Goal: Information Seeking & Learning: Learn about a topic

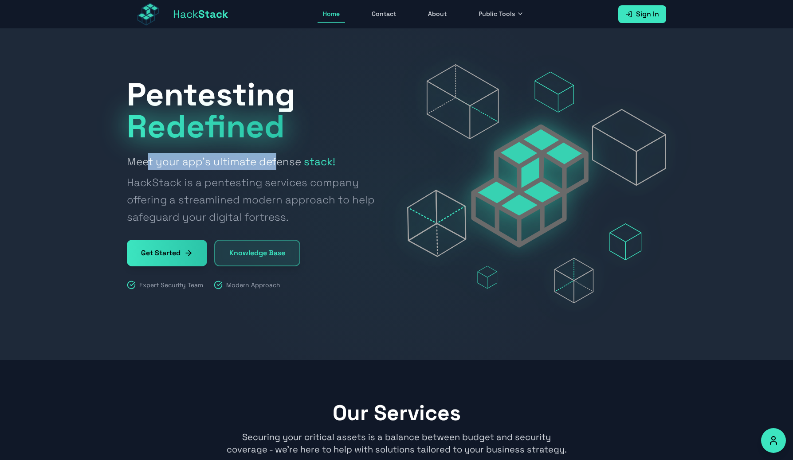
drag, startPoint x: 147, startPoint y: 165, endPoint x: 273, endPoint y: 162, distance: 126.4
click at [273, 162] on h2 "Meet your app's ultimate defense stack! HackStack is a pentesting services comp…" at bounding box center [256, 189] width 259 height 73
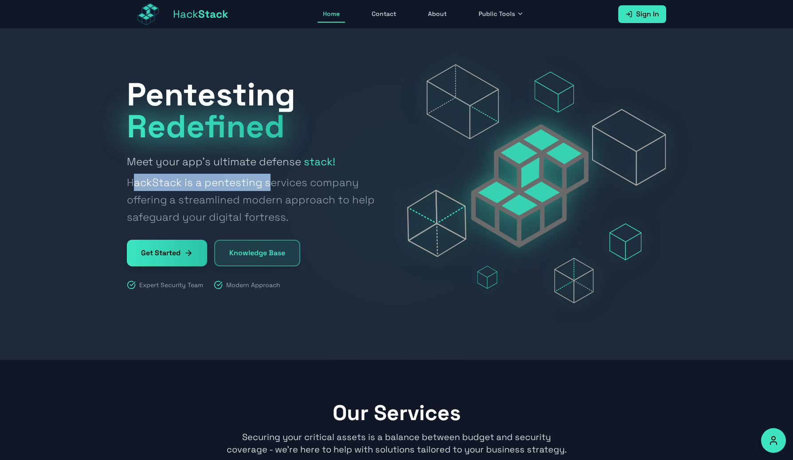
drag, startPoint x: 183, startPoint y: 184, endPoint x: 267, endPoint y: 185, distance: 83.4
click at [267, 185] on span "HackStack is a pentesting services company offering a streamlined modern approa…" at bounding box center [256, 200] width 259 height 52
drag, startPoint x: 212, startPoint y: 185, endPoint x: 269, endPoint y: 184, distance: 56.8
click at [269, 184] on span "HackStack is a pentesting services company offering a streamlined modern approa…" at bounding box center [256, 200] width 259 height 52
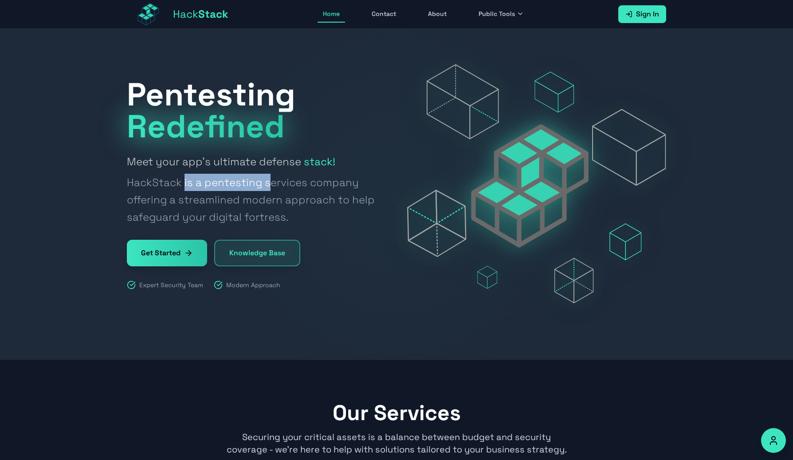
click at [269, 184] on span "HackStack is a pentesting services company offering a streamlined modern approa…" at bounding box center [256, 200] width 259 height 52
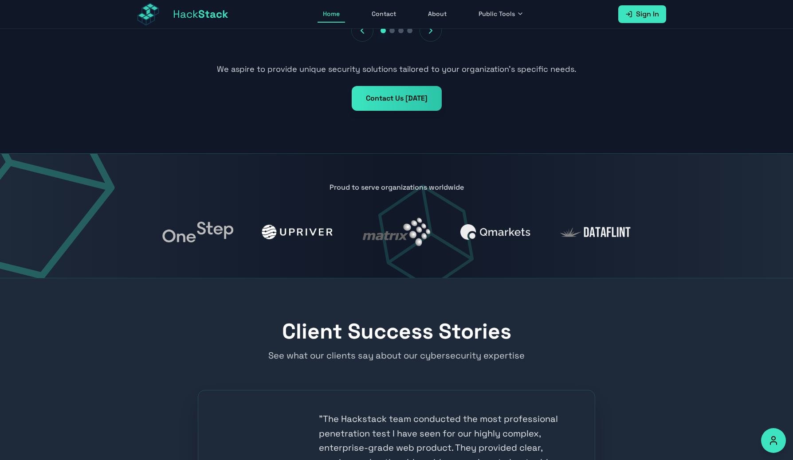
scroll to position [714, 0]
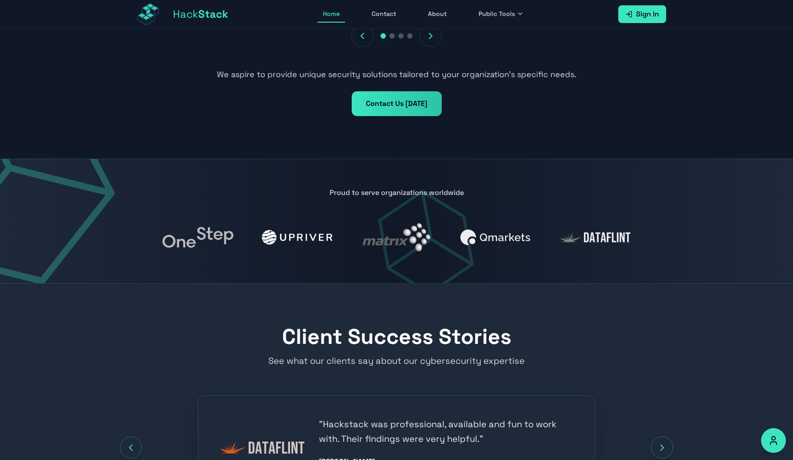
click at [212, 237] on img at bounding box center [197, 237] width 71 height 21
click at [308, 240] on img at bounding box center [297, 237] width 71 height 15
click at [389, 246] on img at bounding box center [396, 237] width 67 height 29
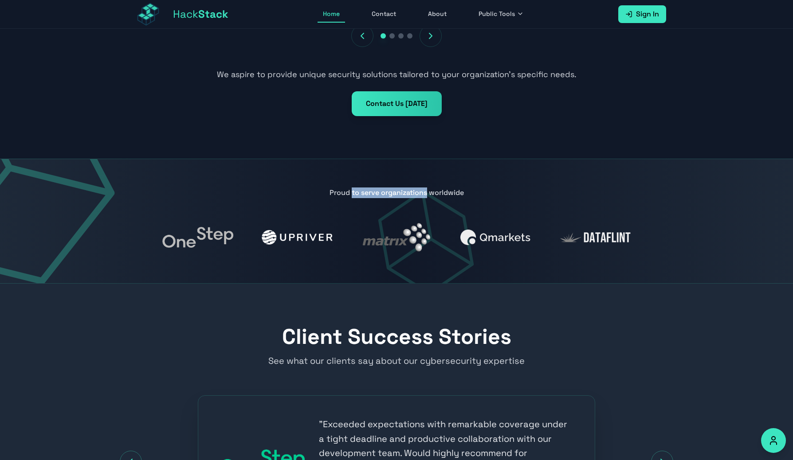
drag, startPoint x: 351, startPoint y: 196, endPoint x: 428, endPoint y: 196, distance: 77.6
click at [428, 196] on p "Proud to serve organizations worldwide" at bounding box center [396, 193] width 539 height 11
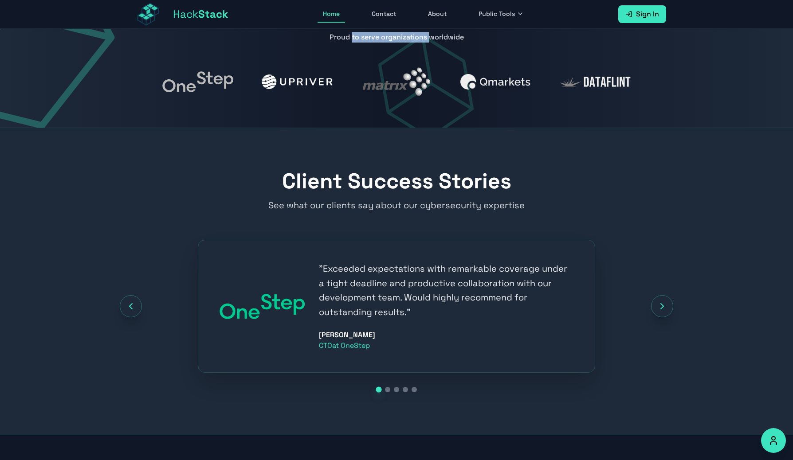
scroll to position [918, 0]
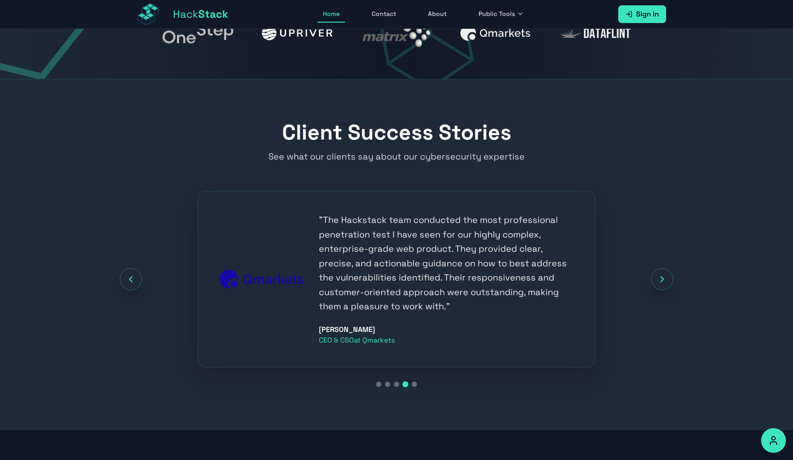
click at [277, 279] on img at bounding box center [262, 279] width 85 height 19
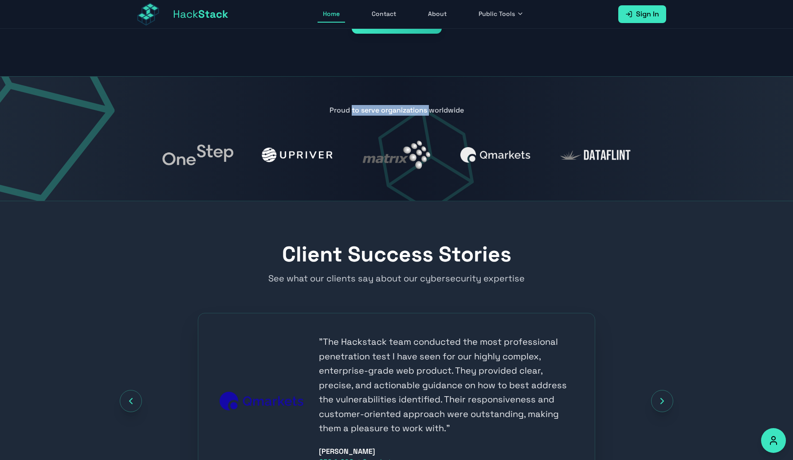
scroll to position [802, 0]
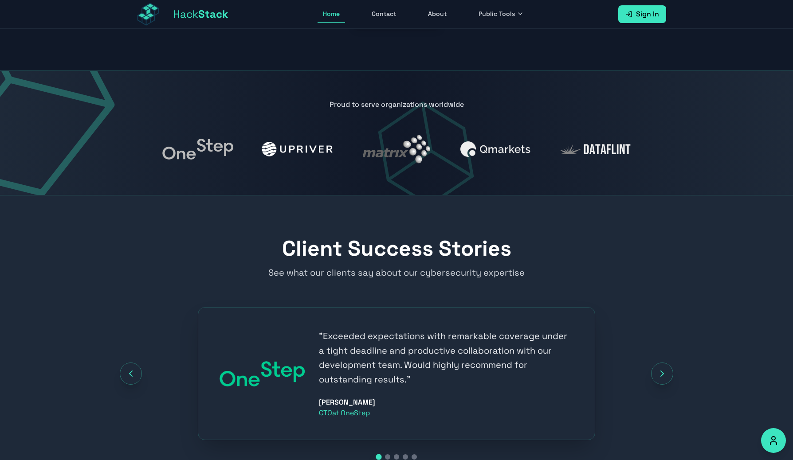
click at [664, 361] on div "" Exceeded expectations with remarkable coverage under a tight deadline and pro…" at bounding box center [396, 373] width 539 height 133
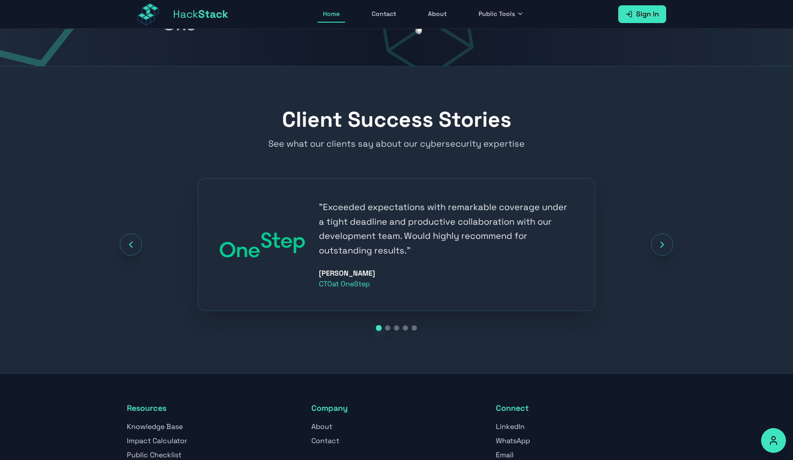
scroll to position [1063, 0]
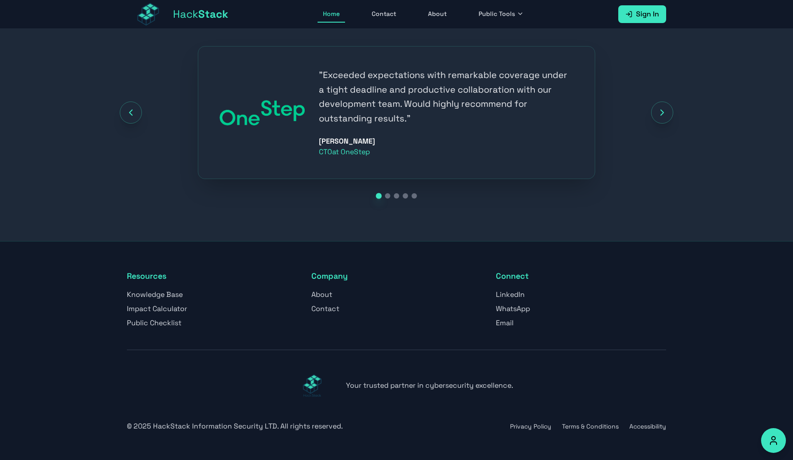
click at [325, 298] on link "About" at bounding box center [321, 294] width 21 height 9
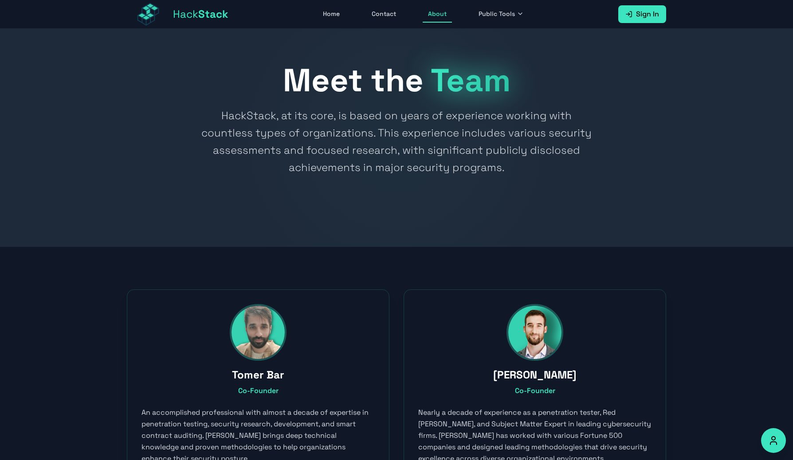
click at [492, 15] on span "Public Tools" at bounding box center [496, 13] width 36 height 9
click at [514, 75] on link "Bug Bounty Programs" at bounding box center [523, 76] width 98 height 20
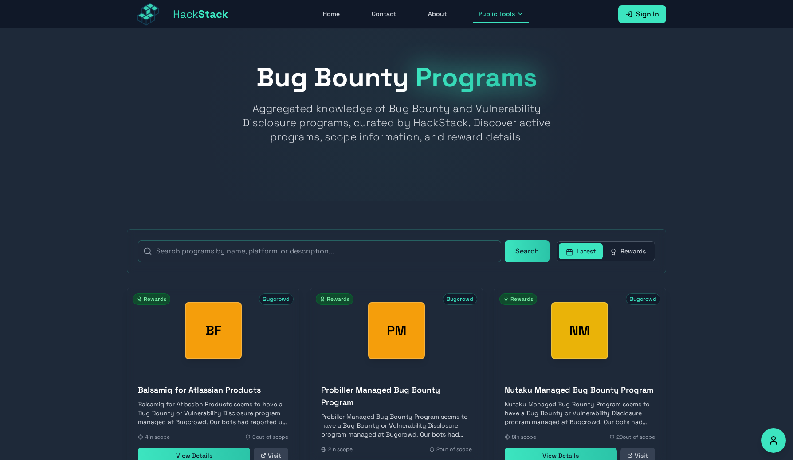
click at [400, 12] on link "Contact" at bounding box center [383, 14] width 35 height 17
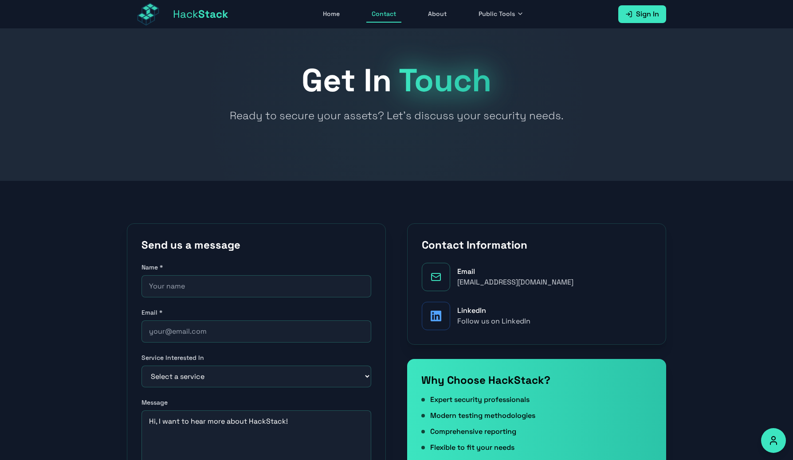
click at [494, 16] on span "Public Tools" at bounding box center [496, 13] width 36 height 9
click at [513, 51] on link "Impact Calculator" at bounding box center [523, 56] width 98 height 20
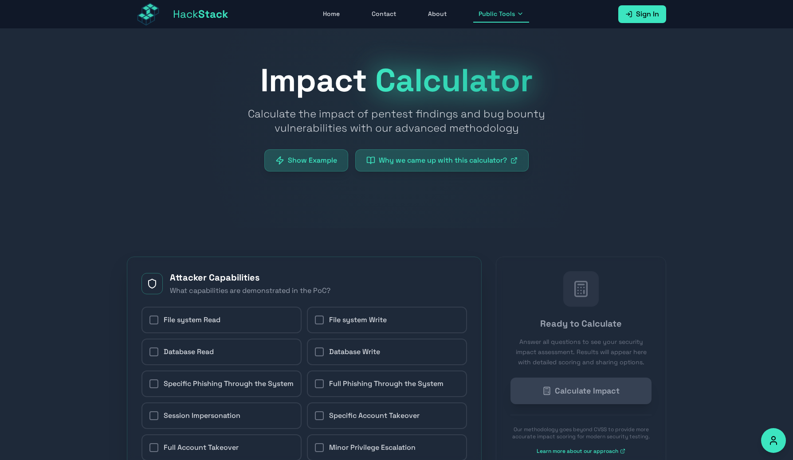
click at [498, 12] on span "Public Tools" at bounding box center [496, 13] width 36 height 9
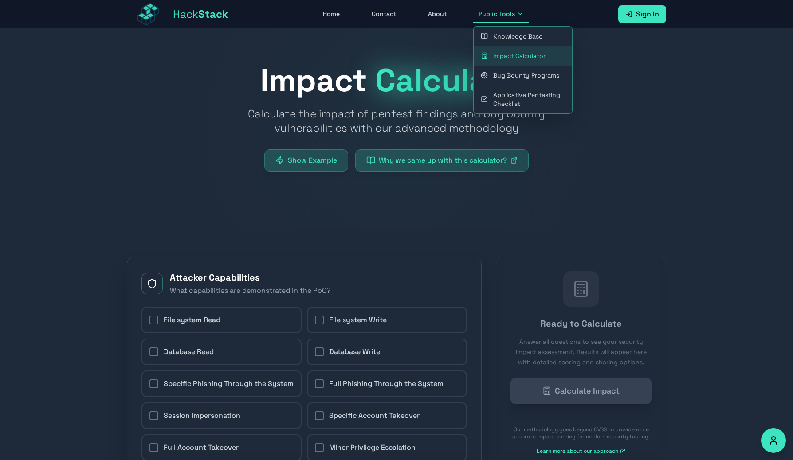
click at [507, 107] on link "Applicative Pentesting Checklist" at bounding box center [523, 99] width 98 height 28
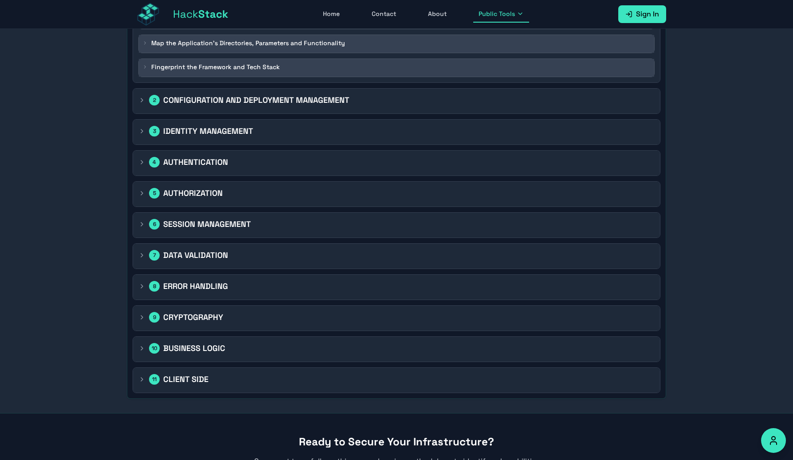
scroll to position [553, 0]
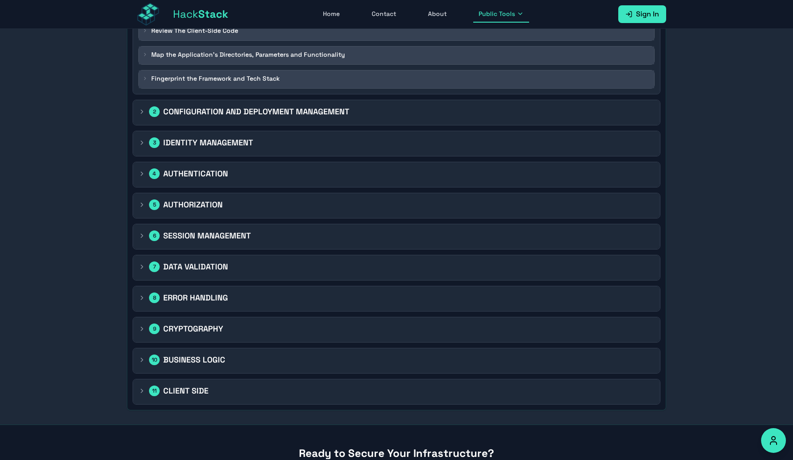
click at [206, 294] on h2 "ERROR HANDLING" at bounding box center [195, 298] width 65 height 12
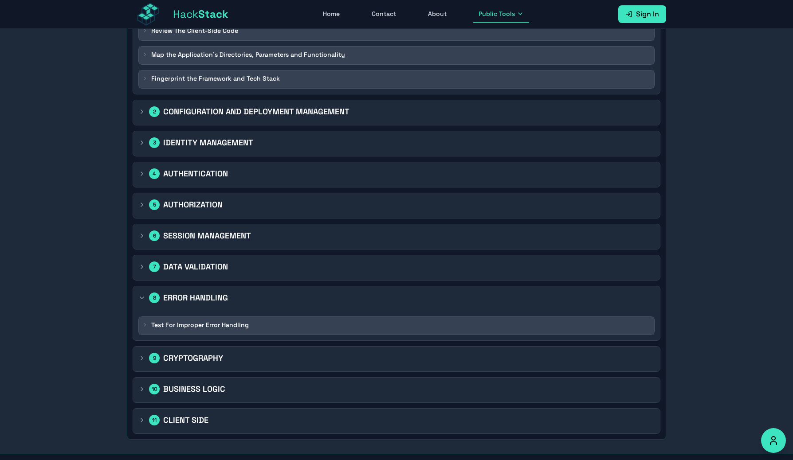
click at [224, 329] on div "Test For Improper Error Handling" at bounding box center [396, 326] width 515 height 18
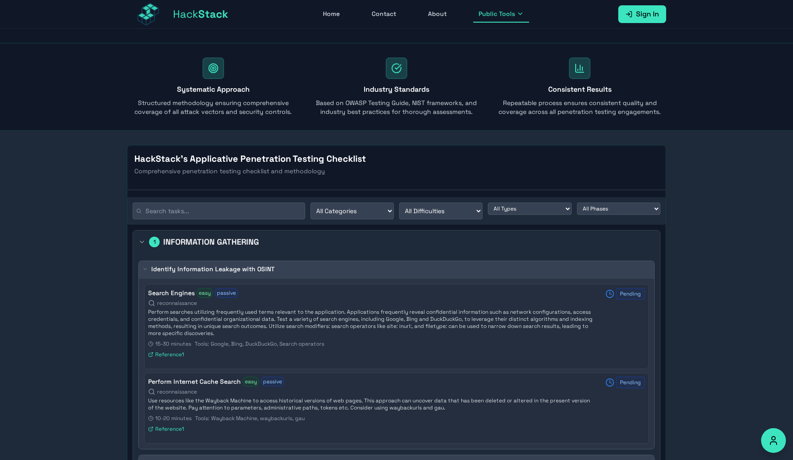
scroll to position [0, 0]
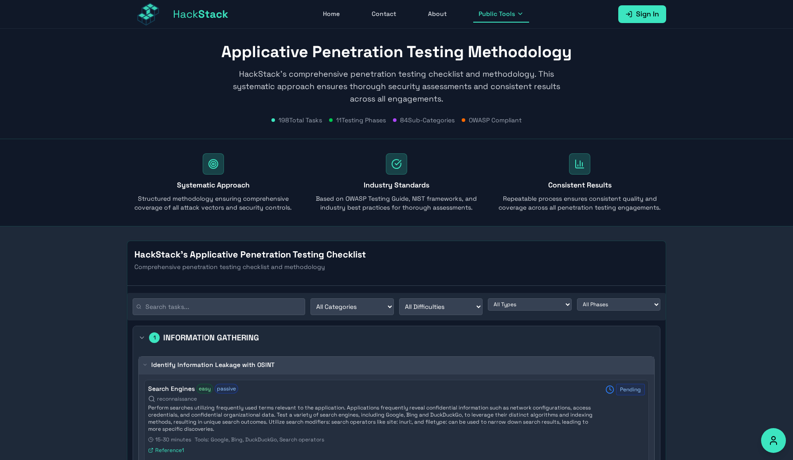
click at [521, 12] on icon at bounding box center [520, 13] width 7 height 7
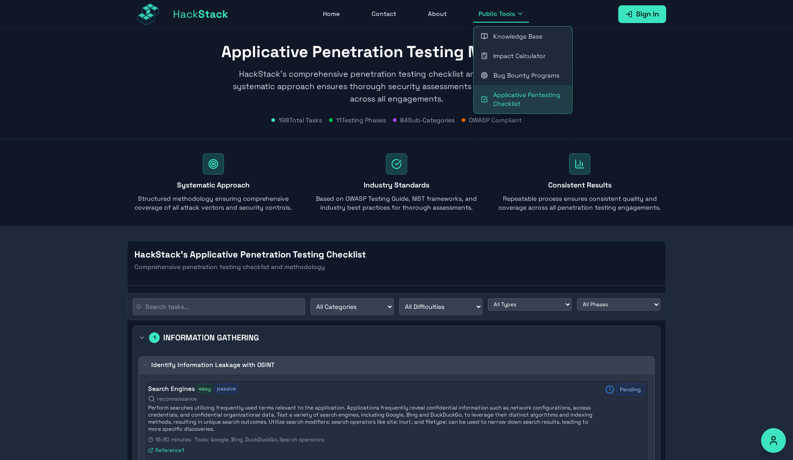
click at [529, 61] on link "Impact Calculator" at bounding box center [523, 56] width 98 height 20
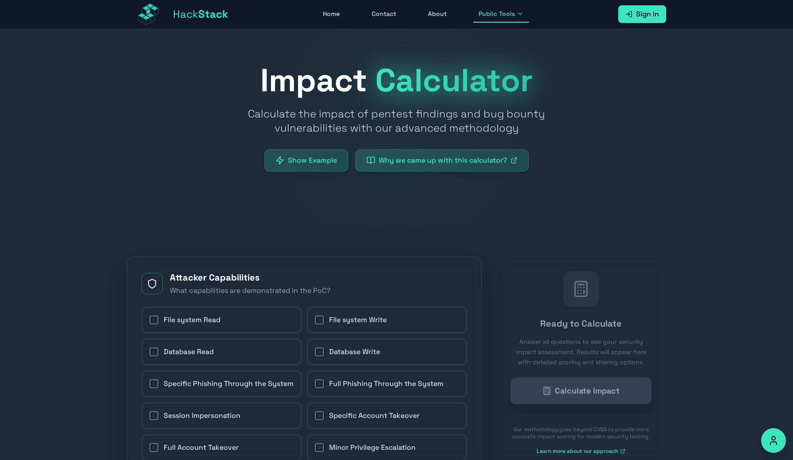
click at [321, 157] on button "Show Example" at bounding box center [306, 160] width 84 height 22
checkbox input "true"
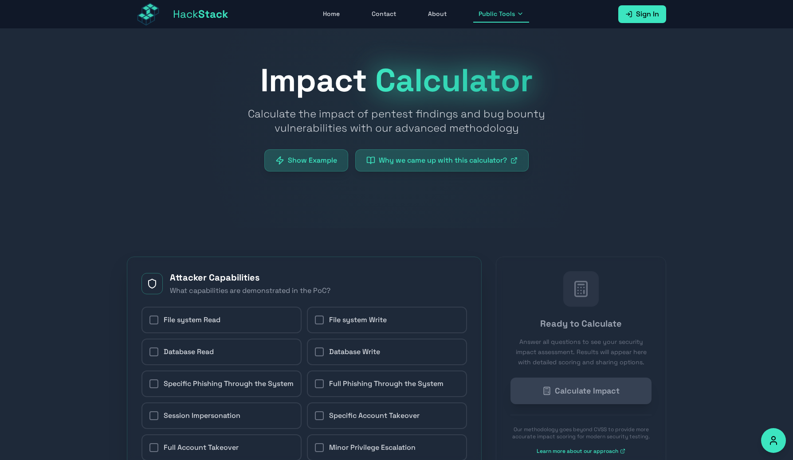
checkbox input "true"
radio input "true"
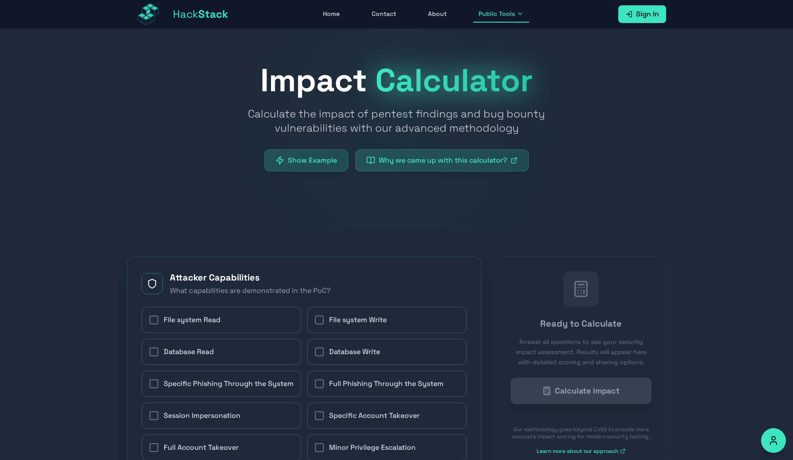
radio input "true"
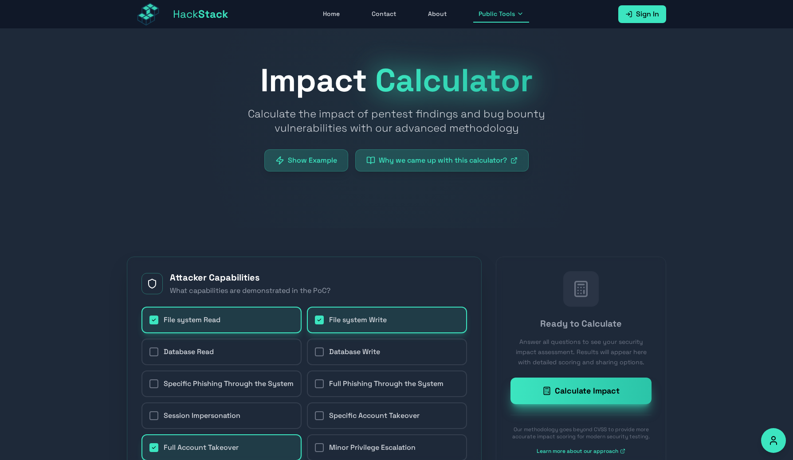
click at [428, 18] on link "About" at bounding box center [437, 14] width 29 height 17
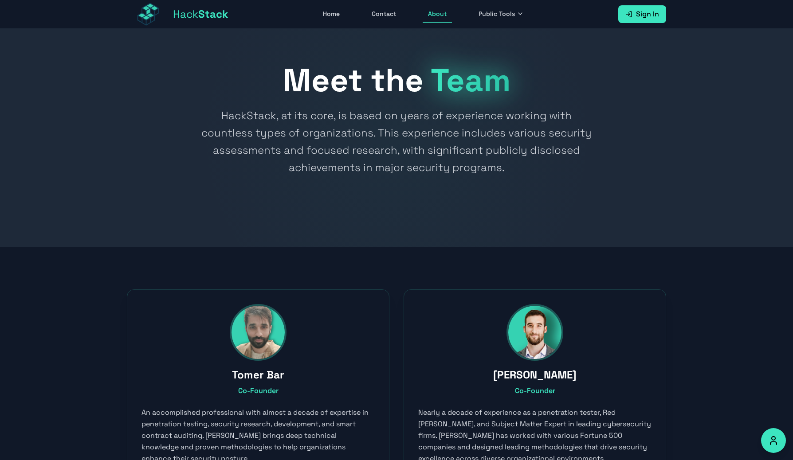
click at [380, 19] on link "Contact" at bounding box center [383, 14] width 35 height 17
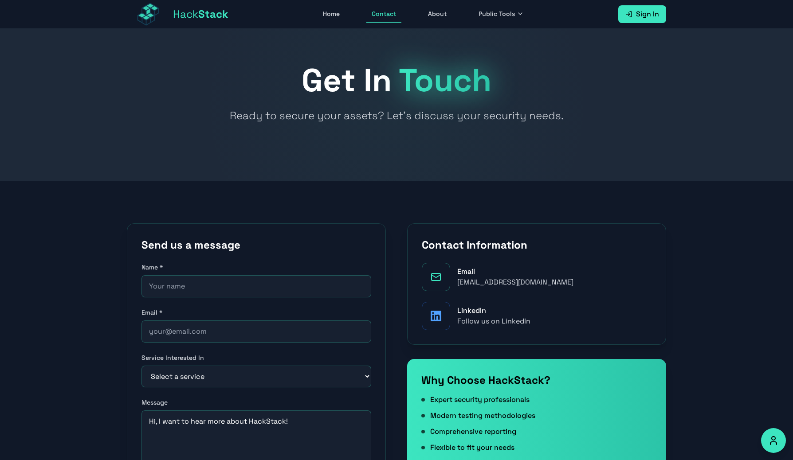
click at [329, 16] on link "Home" at bounding box center [331, 14] width 27 height 17
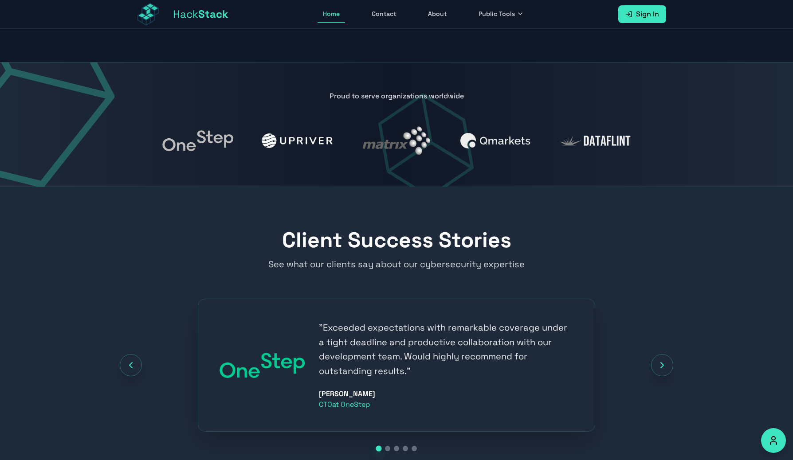
scroll to position [1063, 0]
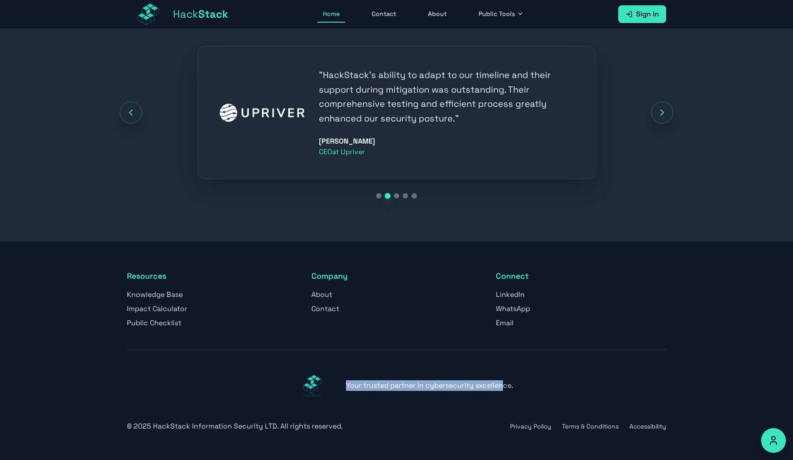
drag, startPoint x: 356, startPoint y: 386, endPoint x: 504, endPoint y: 384, distance: 148.6
click at [504, 384] on p "Your trusted partner in cybersecurity excellence." at bounding box center [429, 385] width 167 height 11
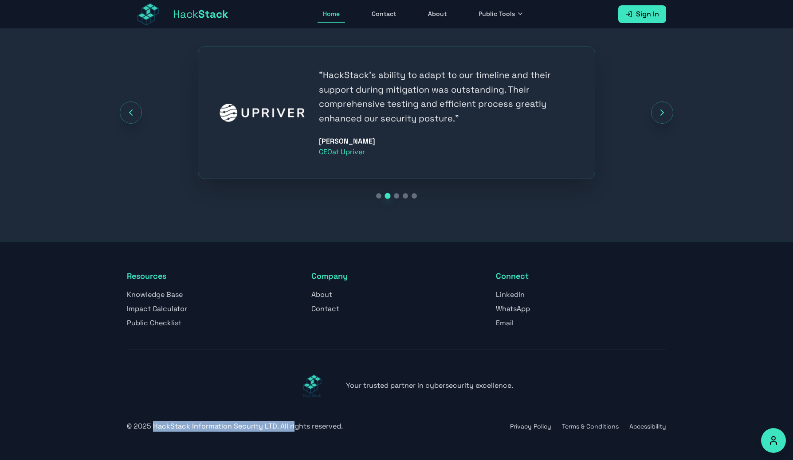
drag, startPoint x: 170, startPoint y: 427, endPoint x: 292, endPoint y: 429, distance: 122.0
click at [292, 429] on p "© 2025 HackStack Information Security LTD. All rights reserved." at bounding box center [235, 426] width 216 height 11
click at [532, 425] on button "Privacy Policy" at bounding box center [530, 426] width 41 height 9
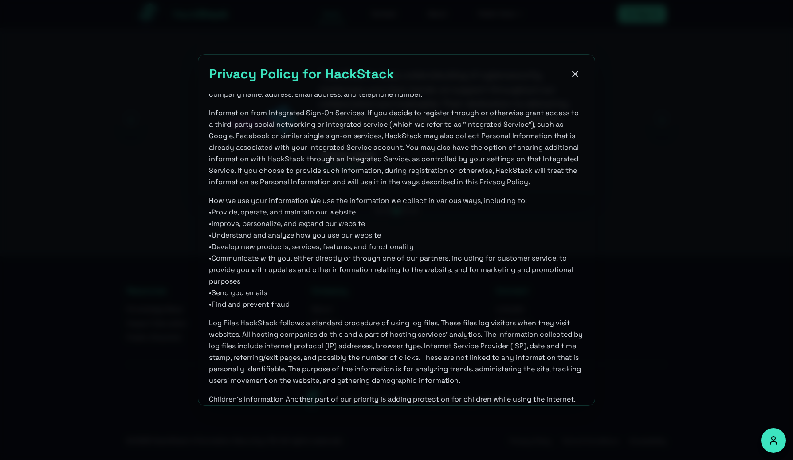
scroll to position [358, 0]
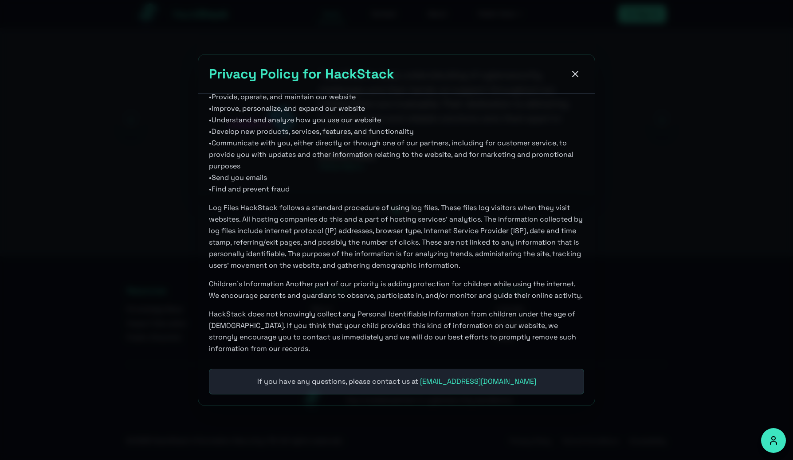
click at [613, 366] on div "Privacy Policy for HackStack At HackStack, accessible from https://hackstack.ap…" at bounding box center [396, 230] width 793 height 460
click at [572, 74] on icon at bounding box center [575, 74] width 11 height 11
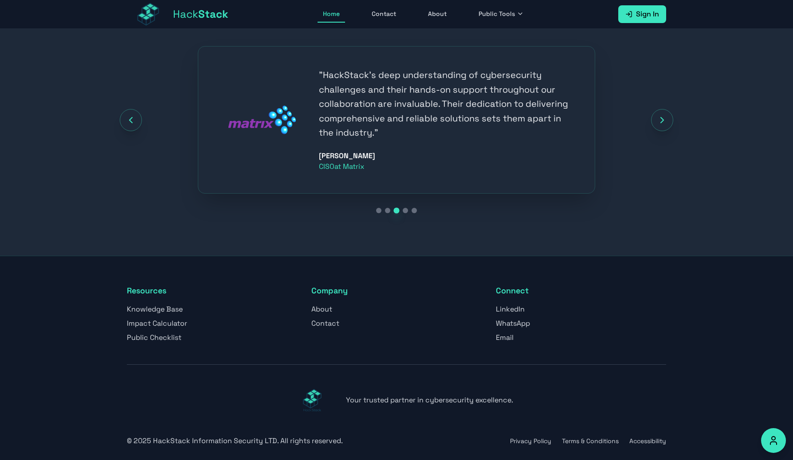
click at [581, 442] on button "Terms & Conditions" at bounding box center [590, 441] width 57 height 9
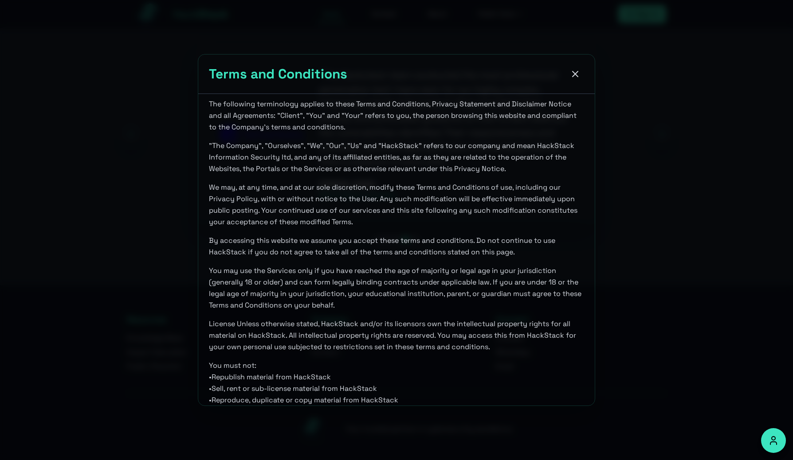
scroll to position [261, 0]
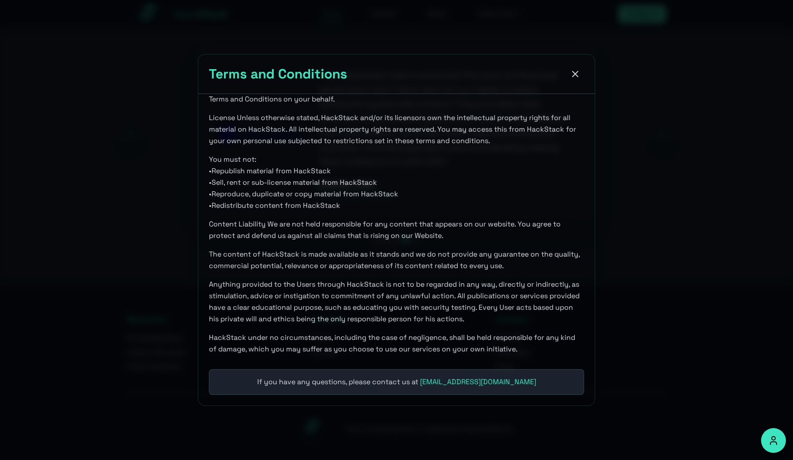
click at [576, 80] on button at bounding box center [575, 74] width 18 height 18
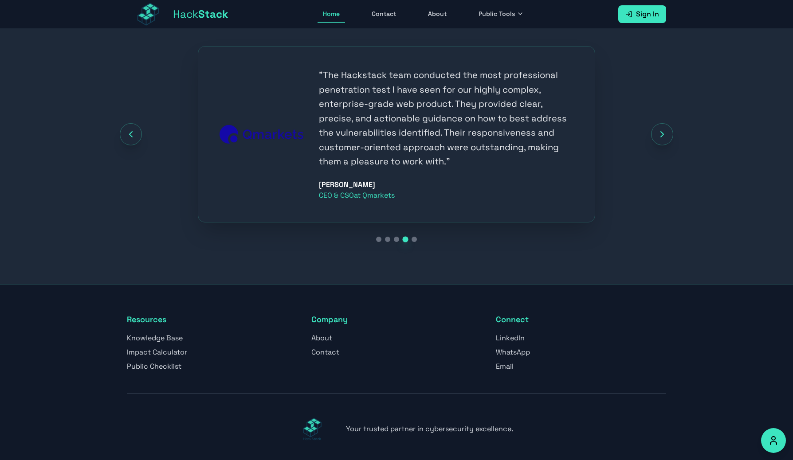
click at [778, 446] on icon "Accessibility Options" at bounding box center [773, 440] width 11 height 11
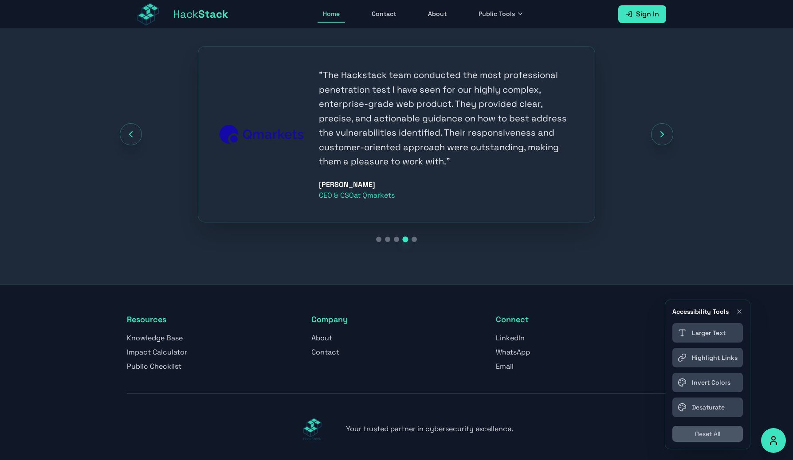
click at [739, 313] on icon "Close accessibility toolbar" at bounding box center [739, 311] width 7 height 7
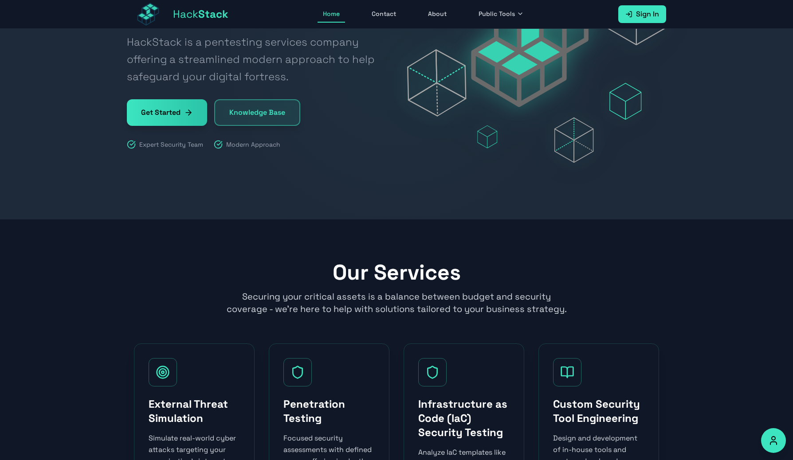
scroll to position [0, 0]
